Goal: Task Accomplishment & Management: Use online tool/utility

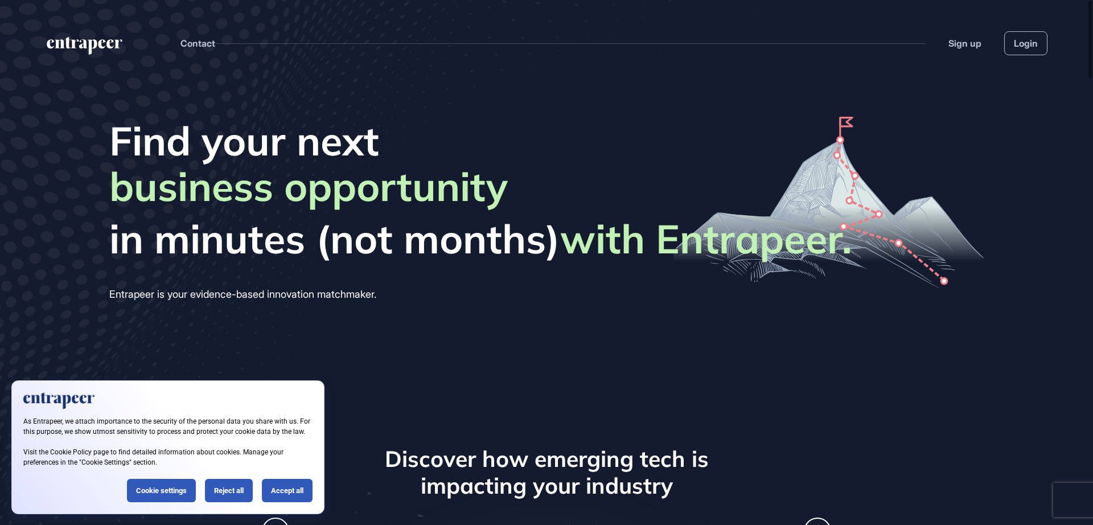
click at [1048, 39] on header "Contact Sign up Login" at bounding box center [546, 31] width 1093 height 63
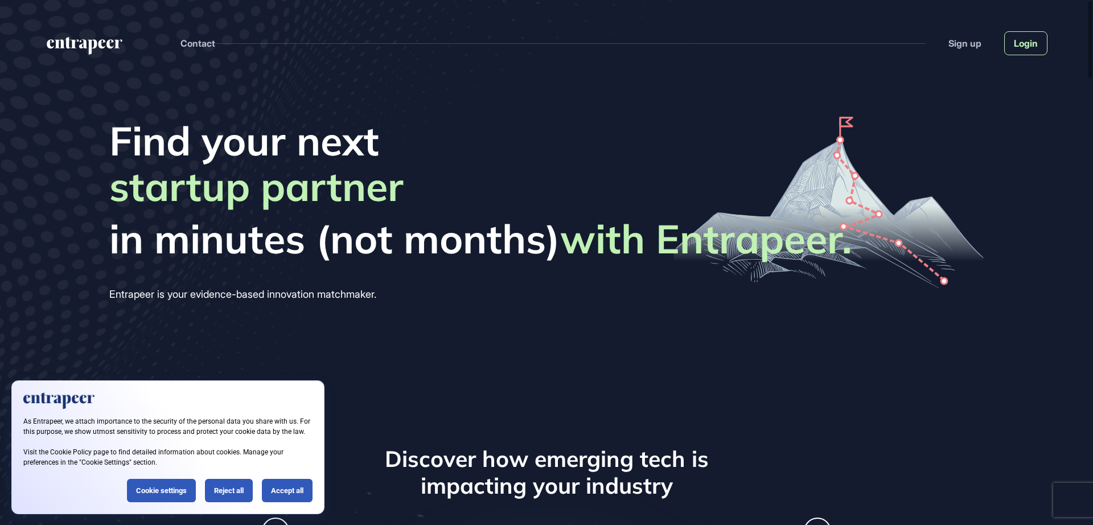
click at [1037, 39] on link "Login" at bounding box center [1025, 43] width 43 height 24
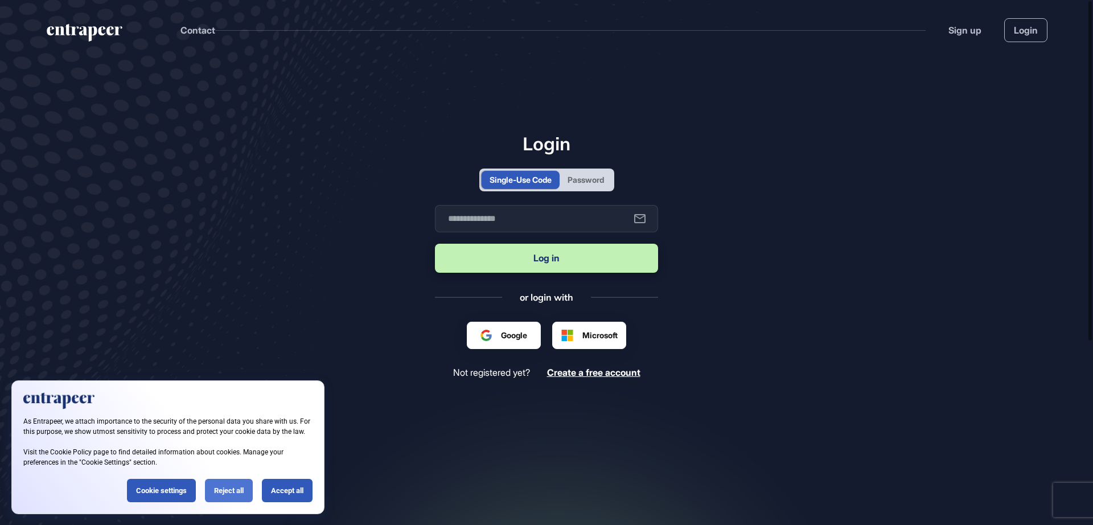
click at [228, 497] on div "Reject all" at bounding box center [229, 490] width 48 height 23
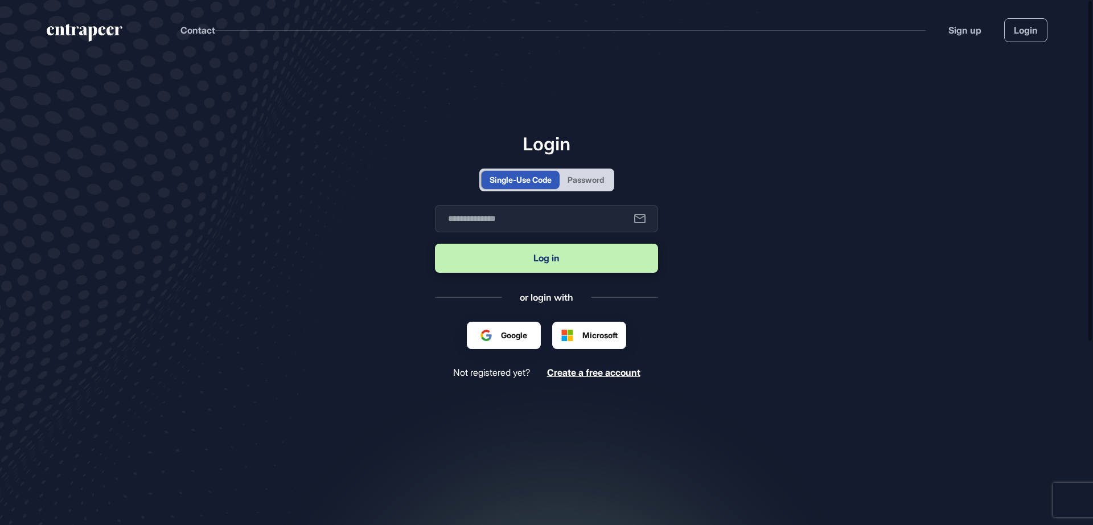
click at [581, 182] on div "Password" at bounding box center [586, 180] width 36 height 12
click at [581, 205] on input "text" at bounding box center [546, 218] width 223 height 27
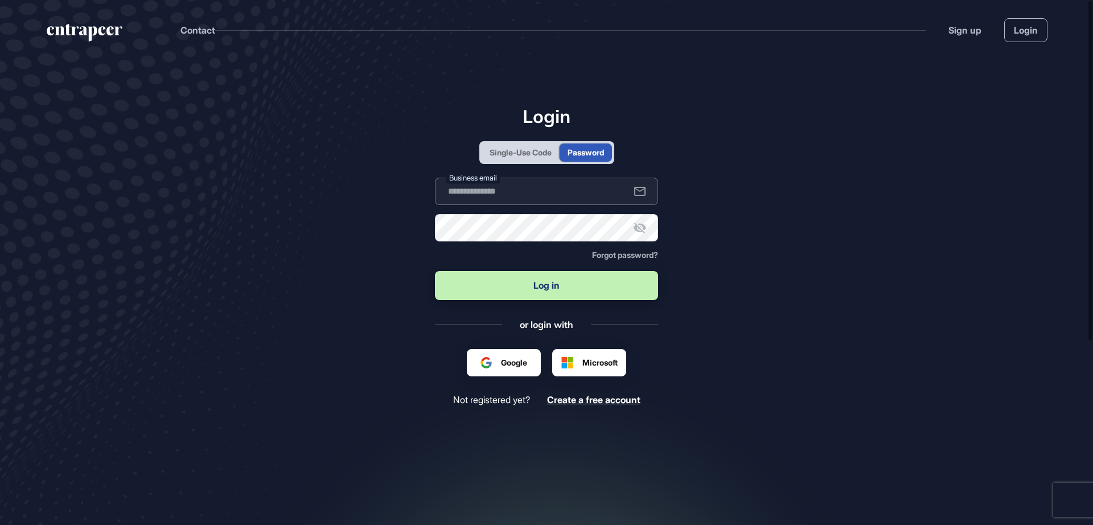
type input "**********"
click at [538, 290] on button "Log in" at bounding box center [546, 285] width 223 height 29
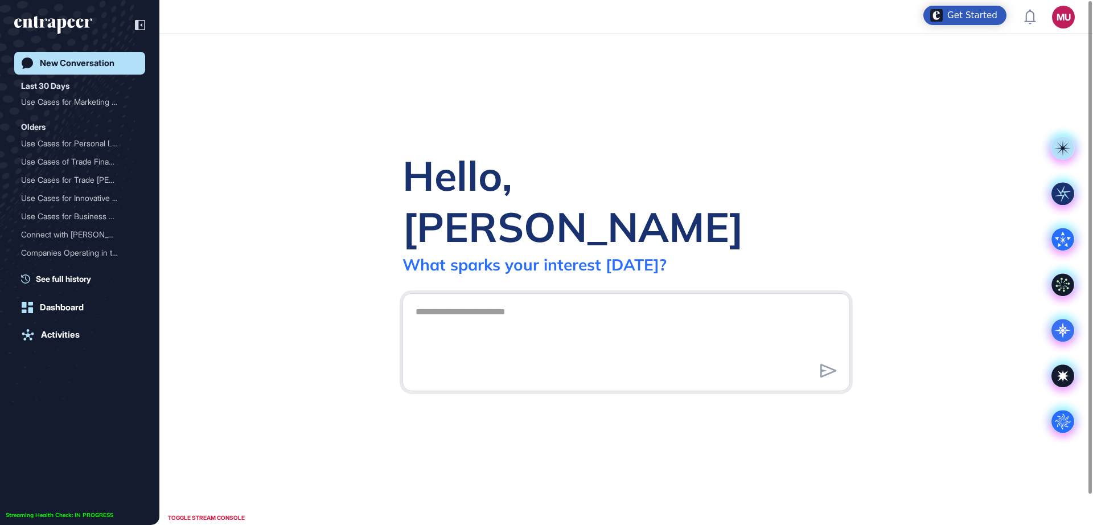
scroll to position [1, 1]
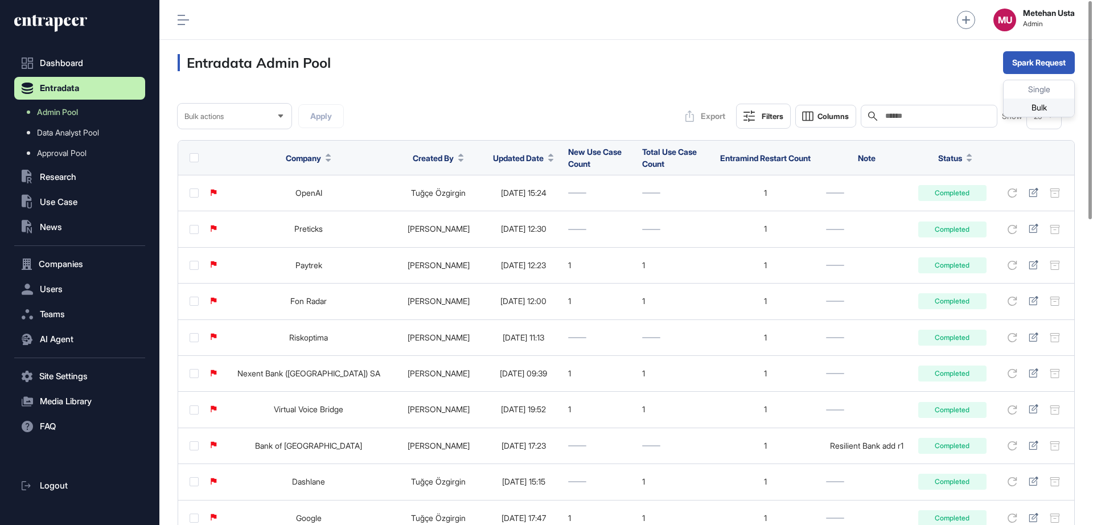
click at [1032, 110] on div "Bulk" at bounding box center [1039, 108] width 71 height 18
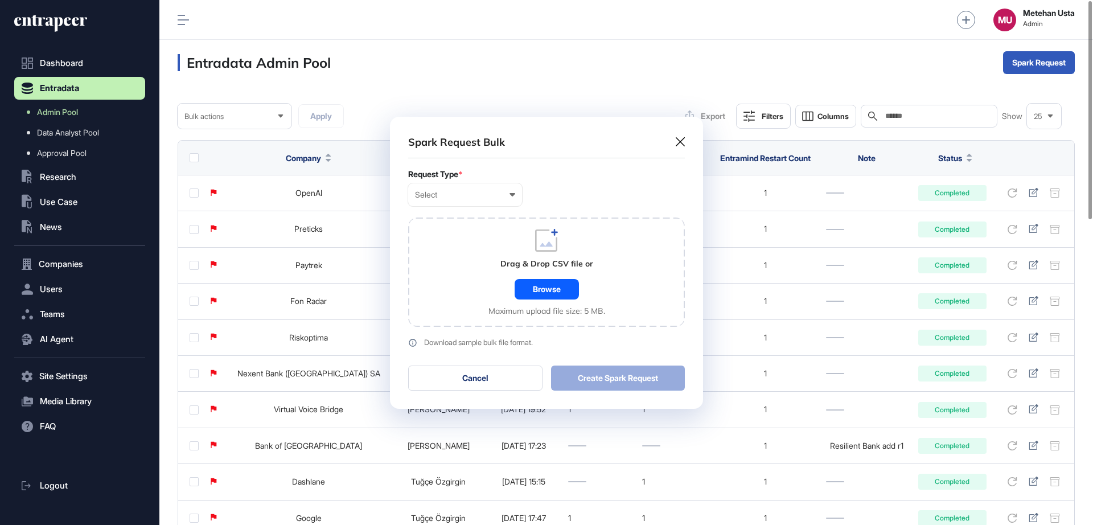
scroll to position [1, 5]
click at [683, 150] on div "Spark Request Bulk" at bounding box center [546, 146] width 277 height 23
click at [680, 146] on icon at bounding box center [680, 141] width 9 height 9
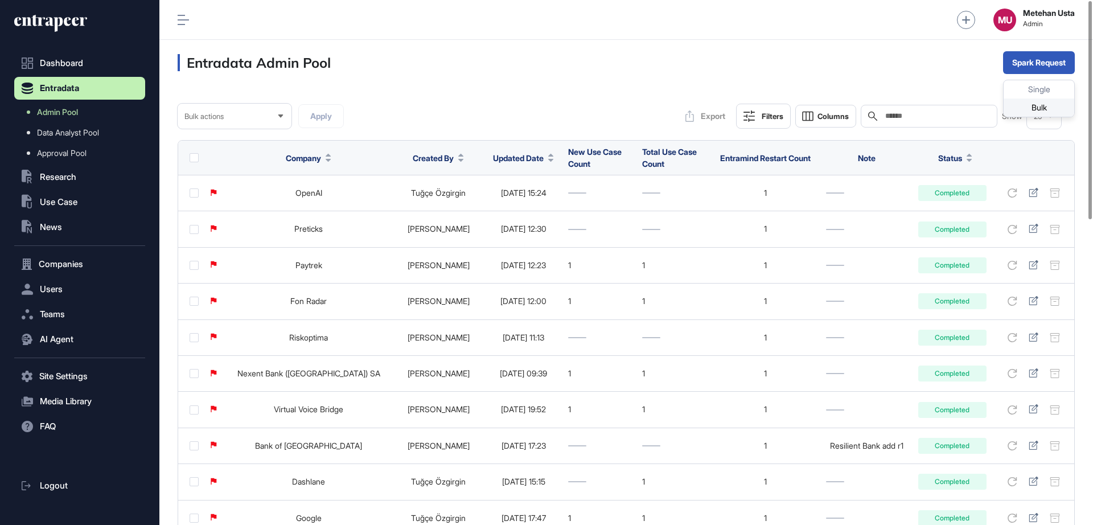
click at [1024, 109] on div "Bulk" at bounding box center [1039, 108] width 71 height 18
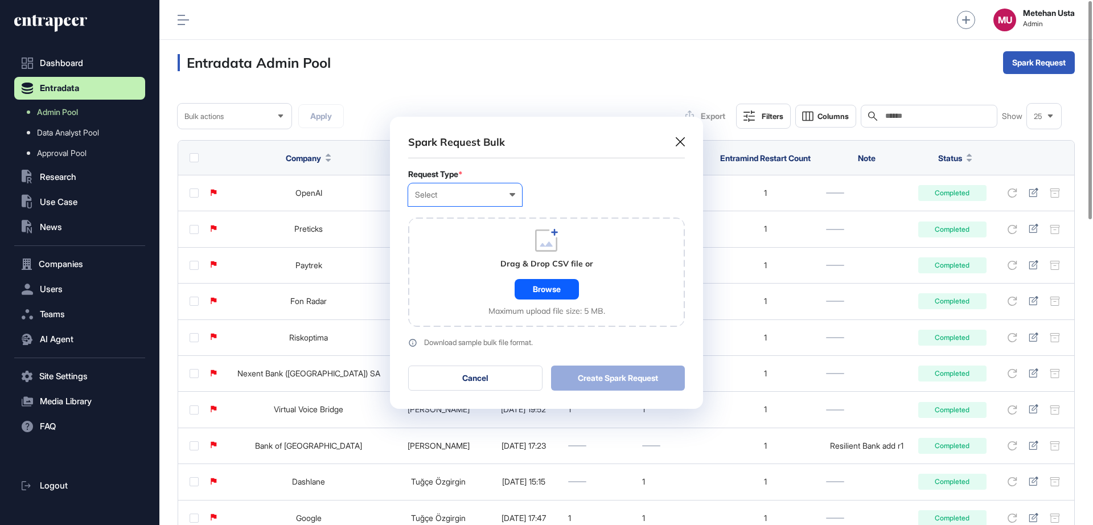
click at [474, 199] on div "Select User Company Customer Request ID" at bounding box center [465, 194] width 114 height 23
click at [0, 0] on div "Company" at bounding box center [0, 0] width 0 height 0
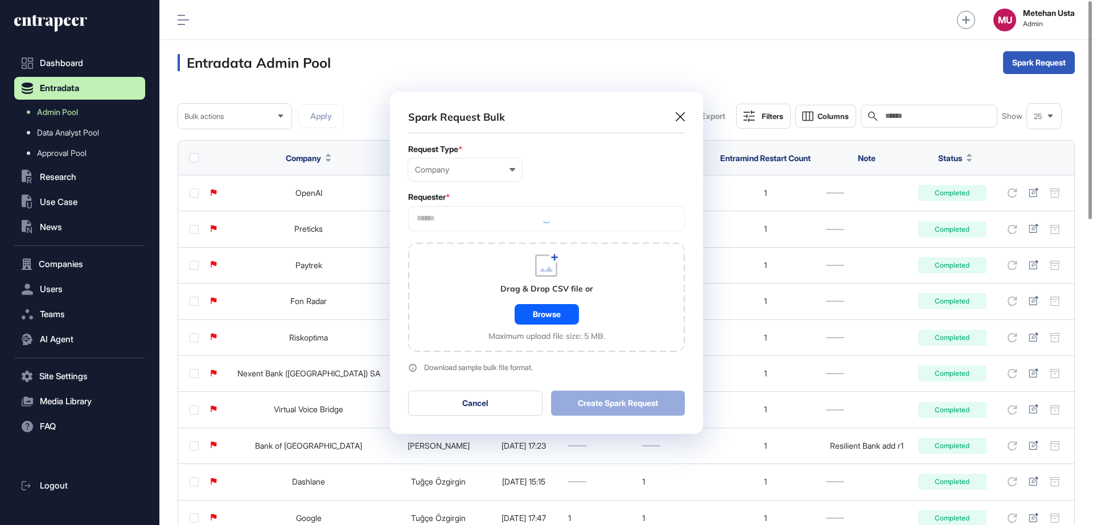
click at [495, 218] on input "text" at bounding box center [547, 219] width 262 height 10
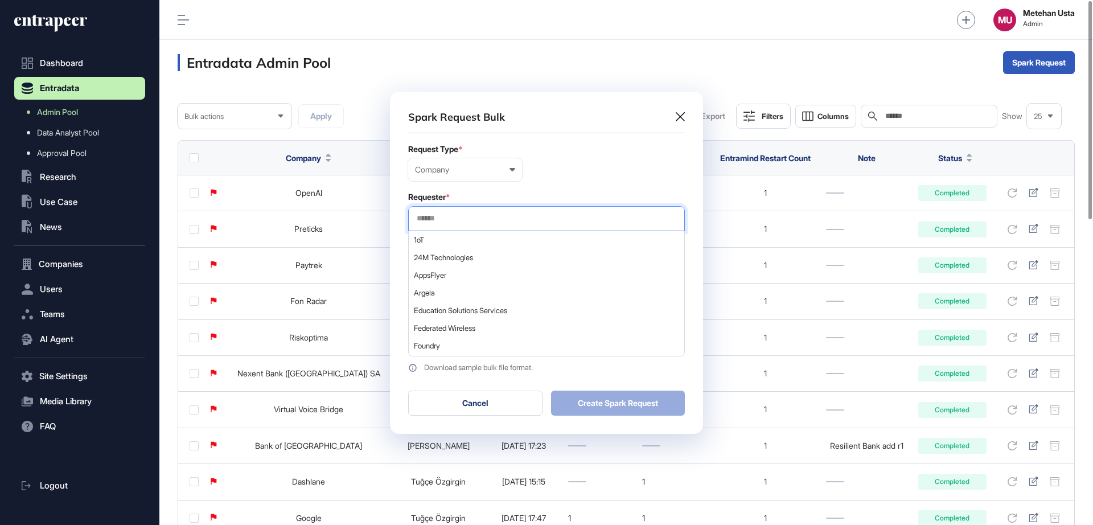
click at [495, 218] on input "text" at bounding box center [547, 219] width 262 height 10
type input "*********"
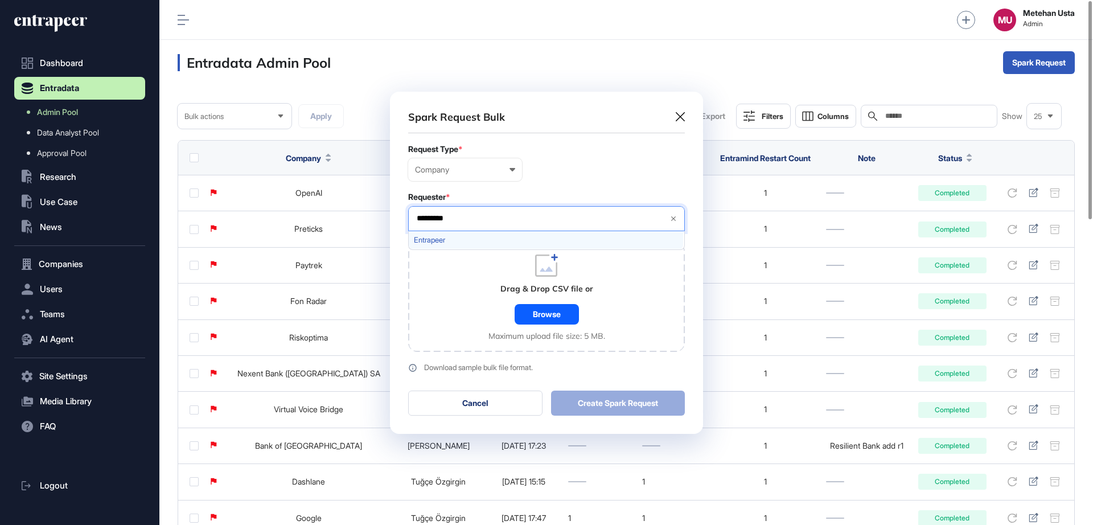
click at [461, 241] on span "Entrapeer" at bounding box center [546, 240] width 264 height 9
click at [531, 327] on div "Drag & Drop CSV file or Browse Maximum upload file size: 5 MB." at bounding box center [547, 297] width 117 height 87
click at [548, 313] on div "Browse" at bounding box center [547, 314] width 64 height 20
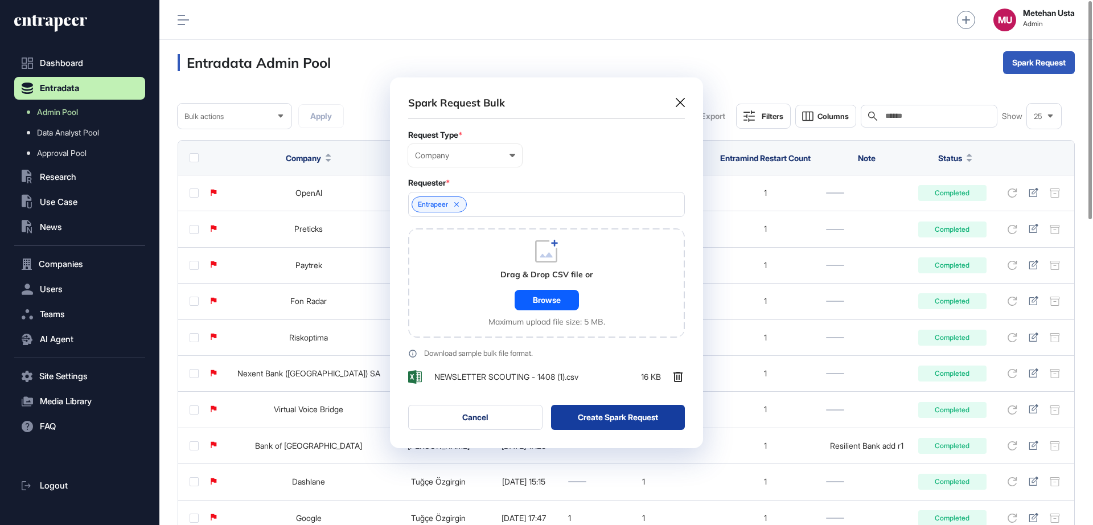
click at [617, 419] on button "Create Spark Request" at bounding box center [618, 417] width 134 height 25
